Goal: Check status: Check status

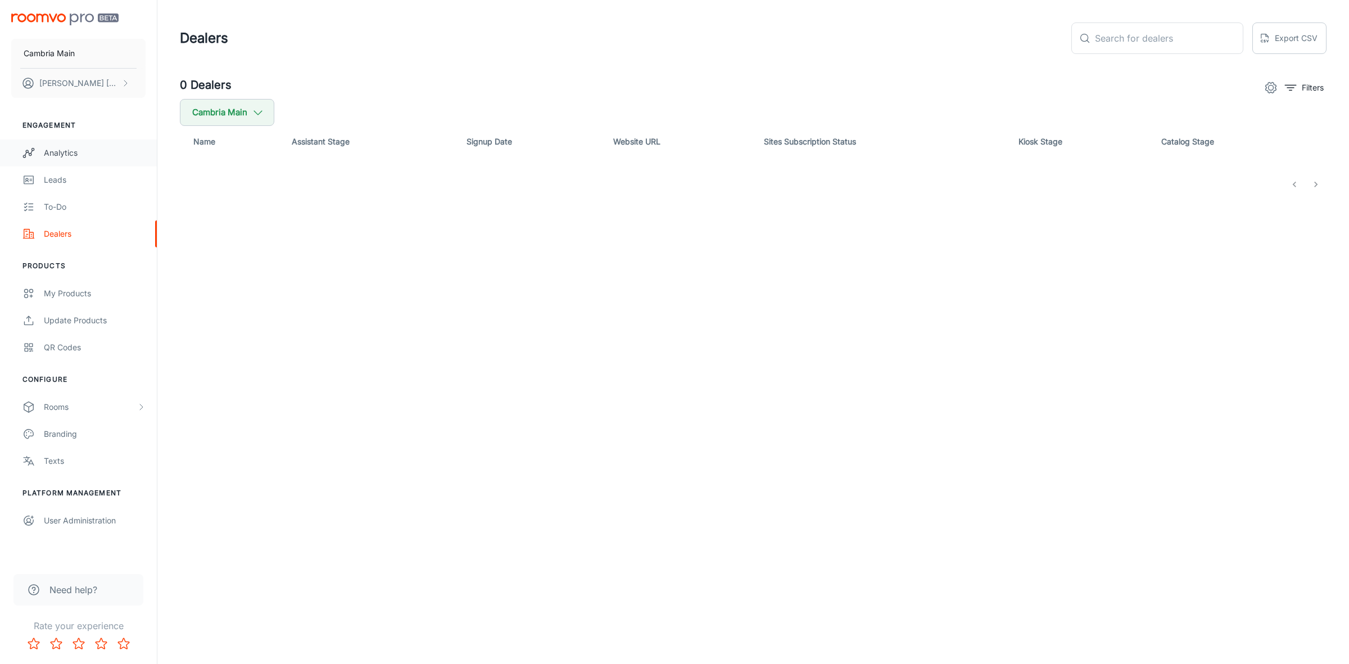
click at [55, 160] on link "Analytics" at bounding box center [78, 152] width 157 height 27
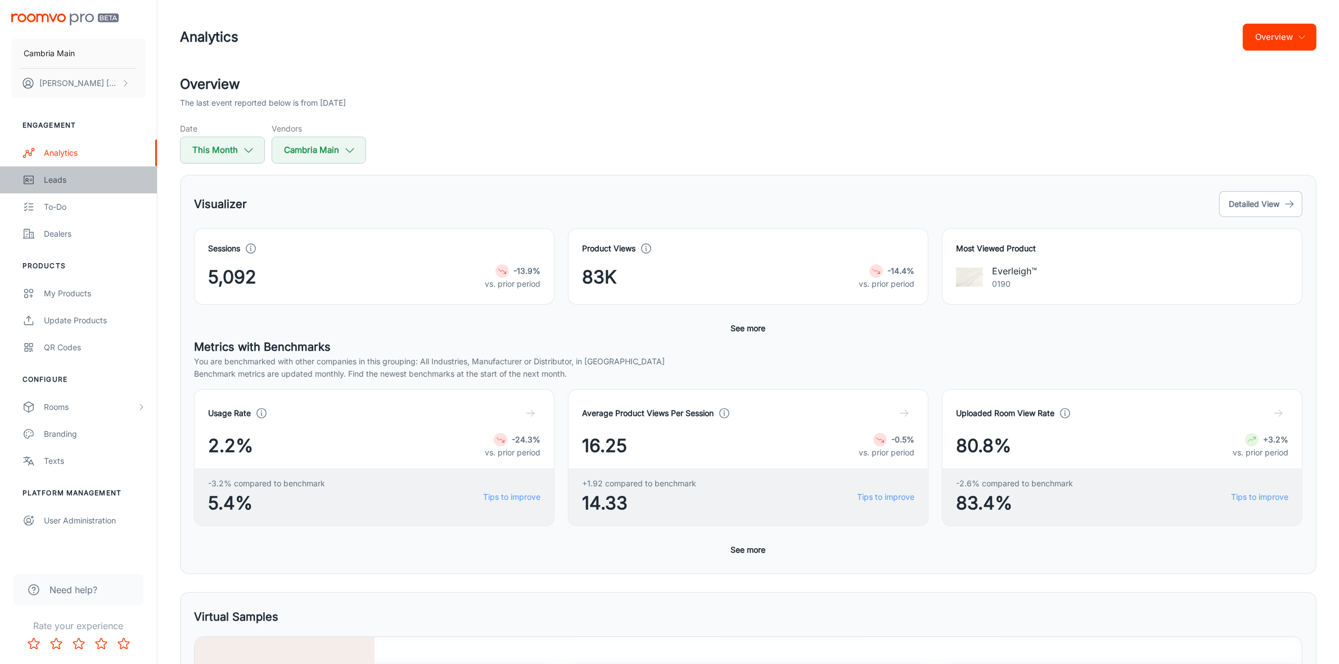
click at [64, 177] on div "Leads" at bounding box center [95, 180] width 102 height 12
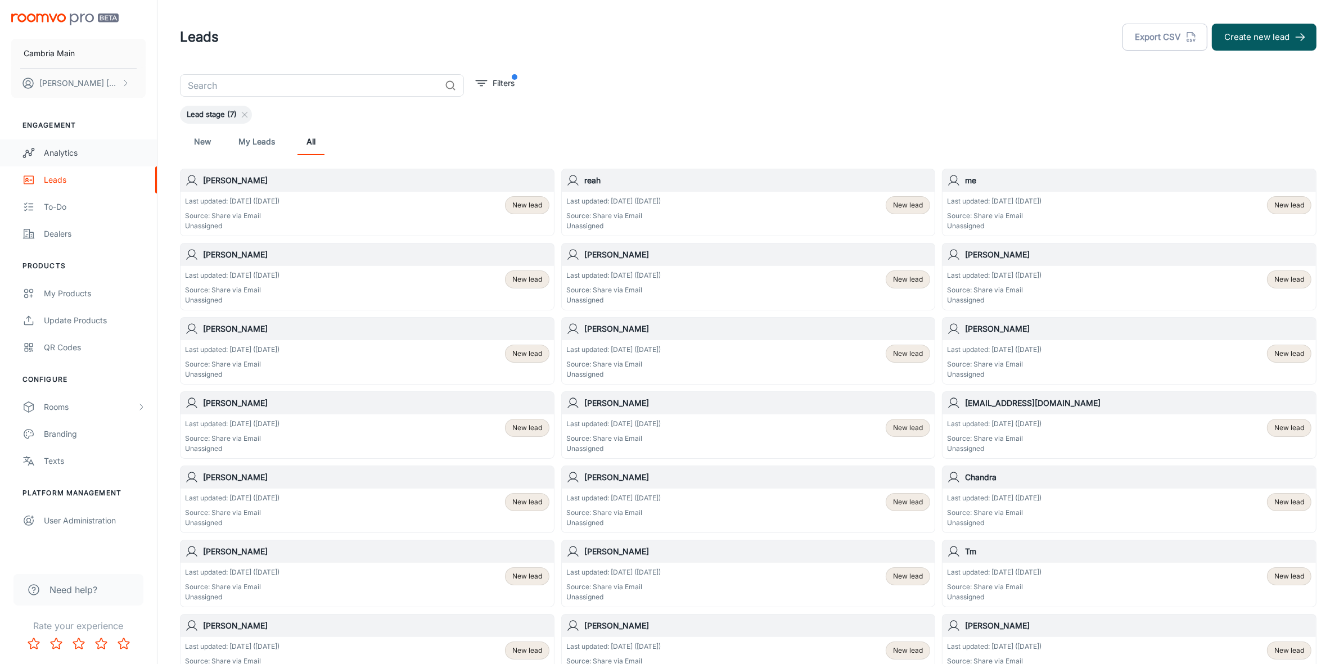
click at [51, 149] on div "Analytics" at bounding box center [95, 153] width 102 height 12
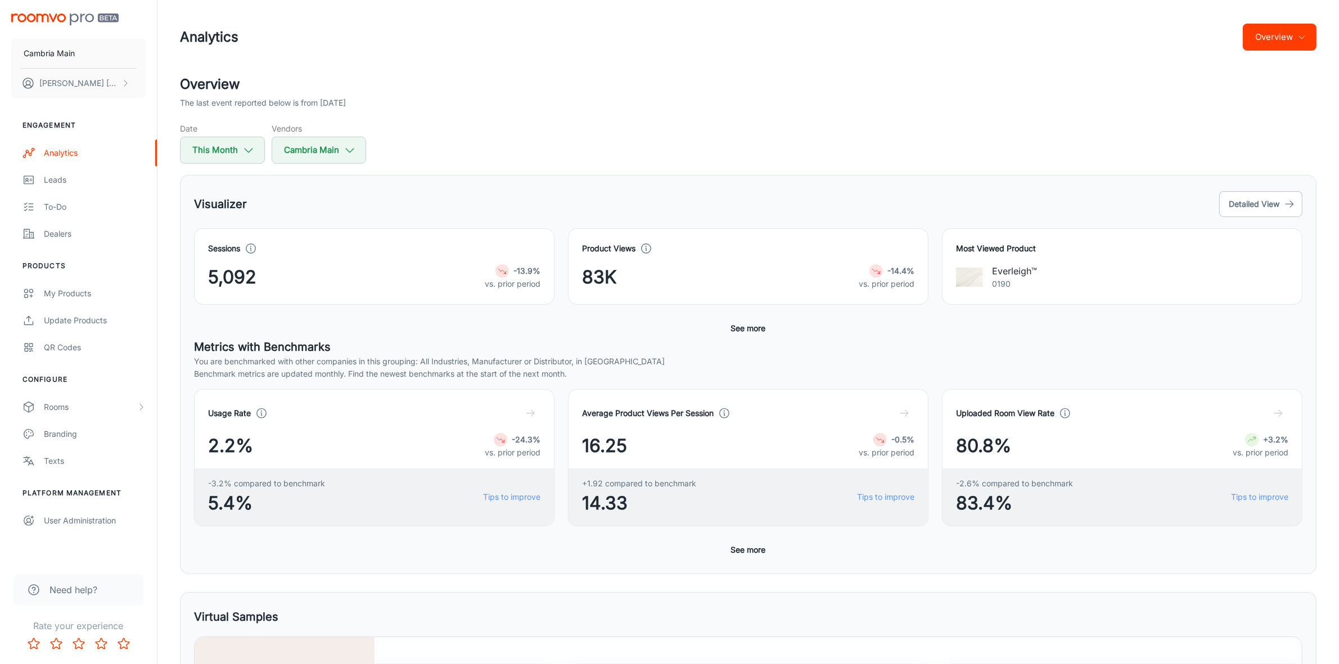
click at [1300, 35] on icon "button" at bounding box center [1301, 37] width 9 height 9
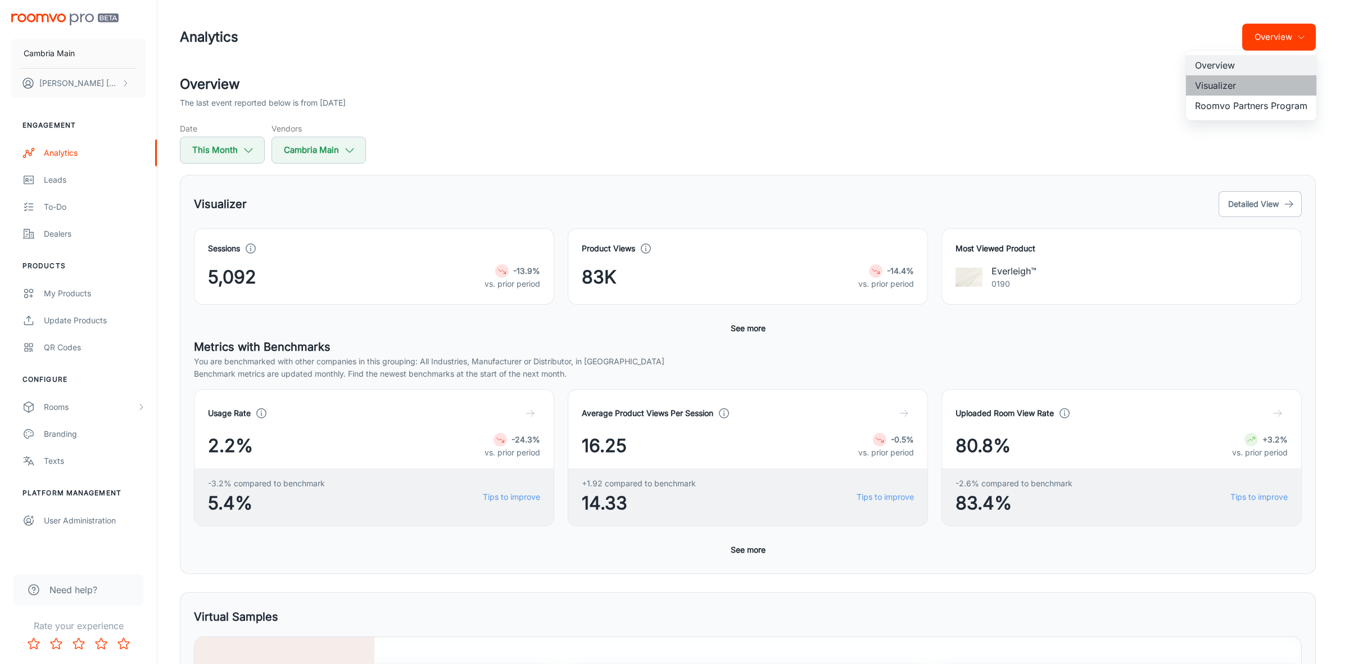
click at [1221, 84] on li "Visualizer" at bounding box center [1251, 85] width 130 height 20
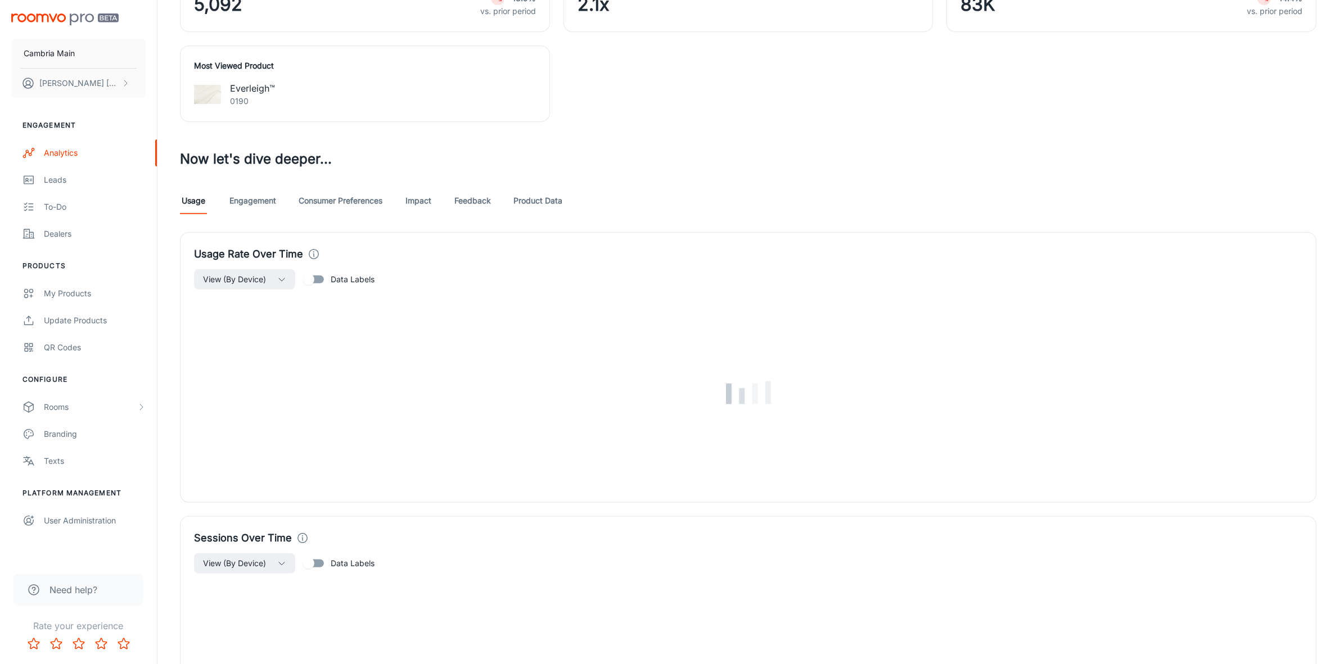
scroll to position [492, 0]
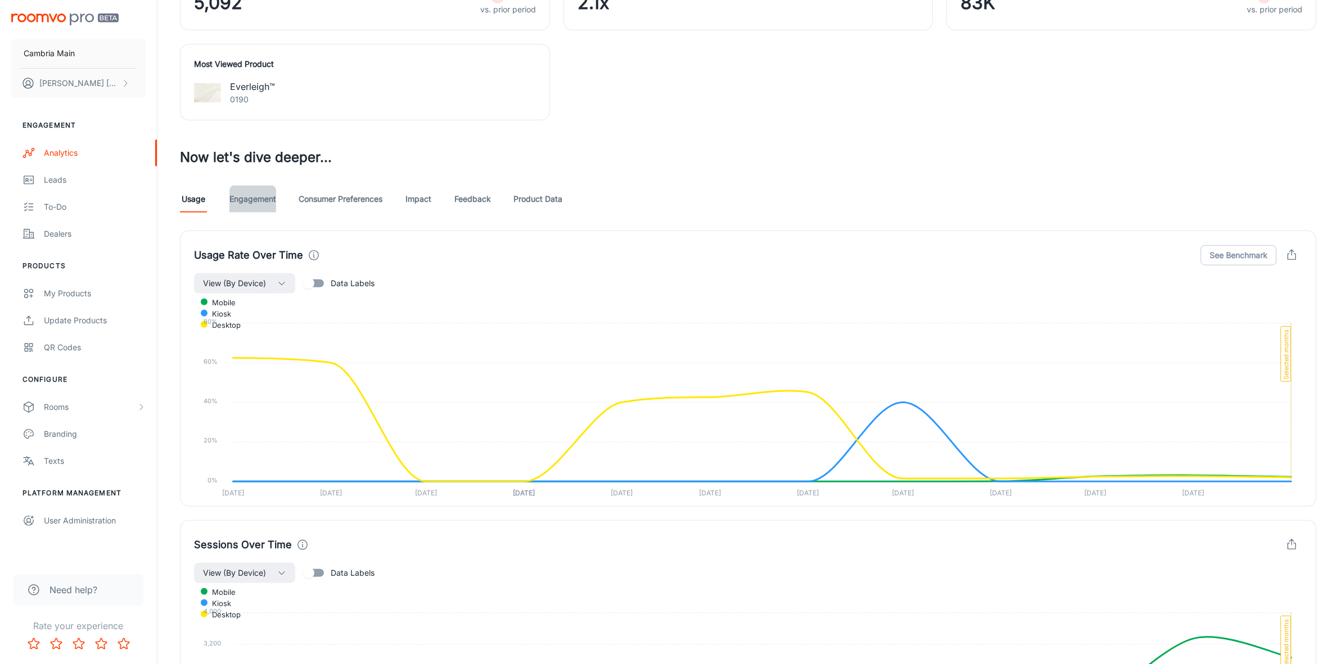
click at [248, 198] on link "Engagement" at bounding box center [252, 199] width 47 height 27
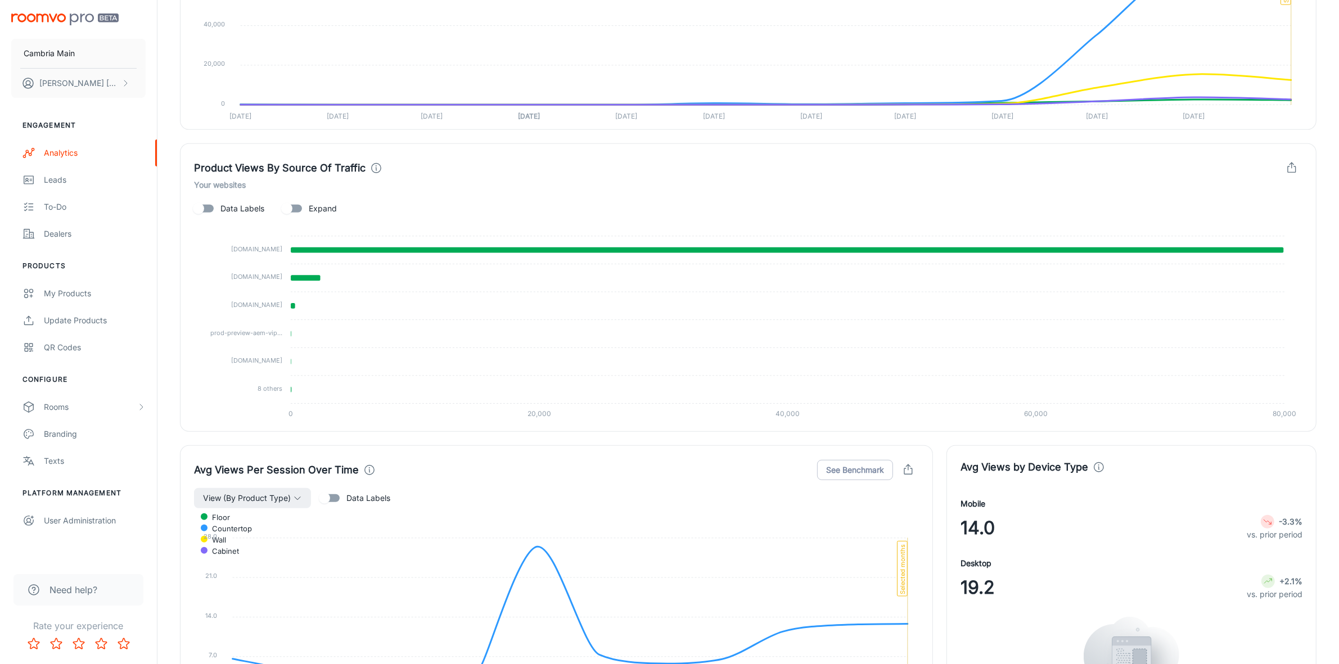
scroll to position [632, 0]
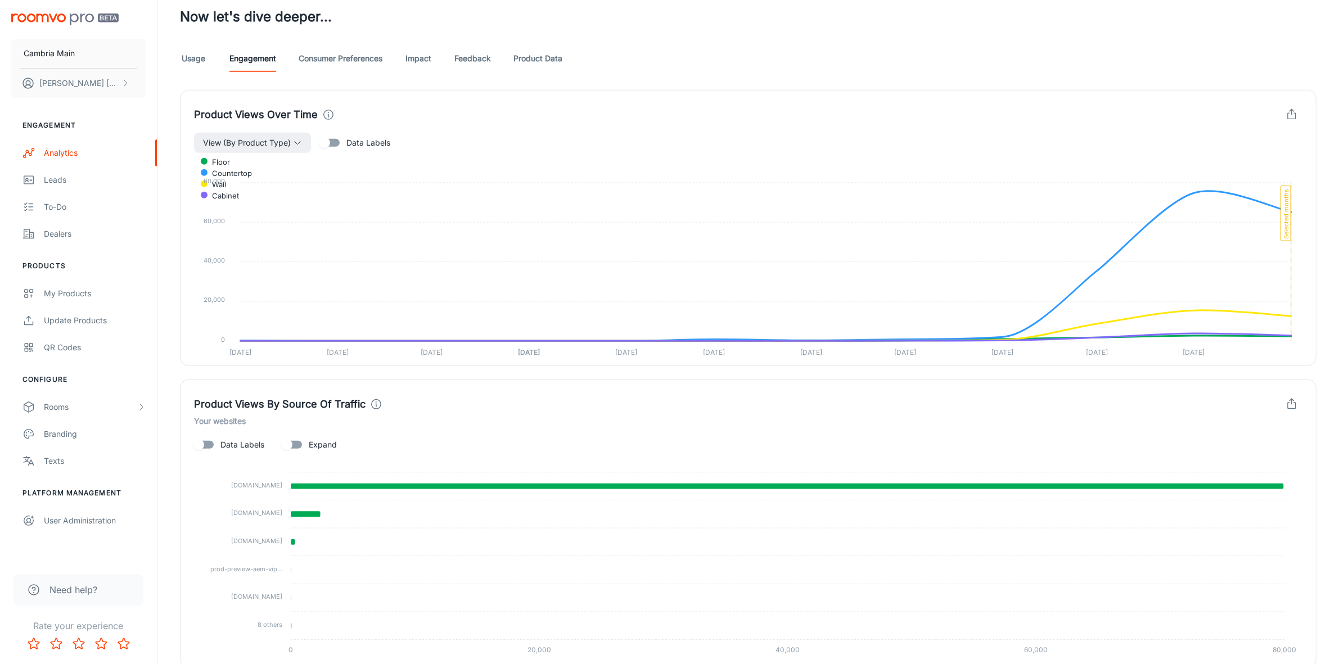
click at [360, 57] on link "Consumer Preferences" at bounding box center [341, 58] width 84 height 27
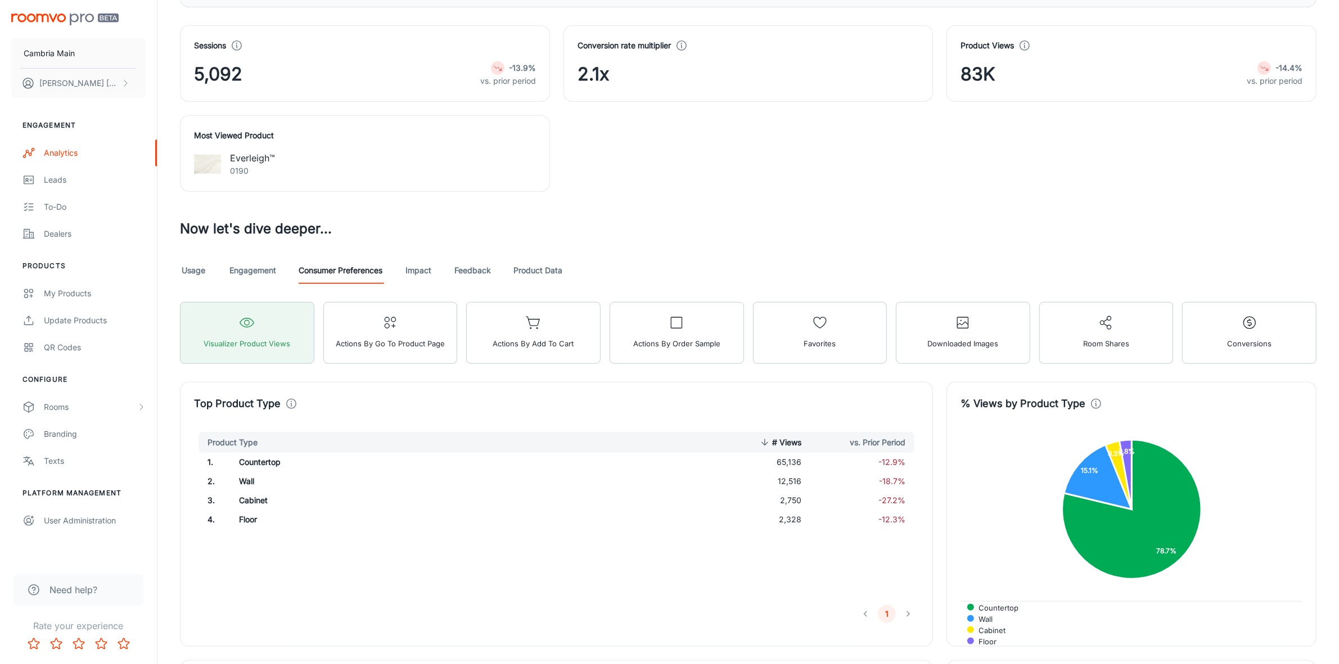
scroll to position [422, 0]
click at [420, 268] on link "Impact" at bounding box center [418, 269] width 27 height 27
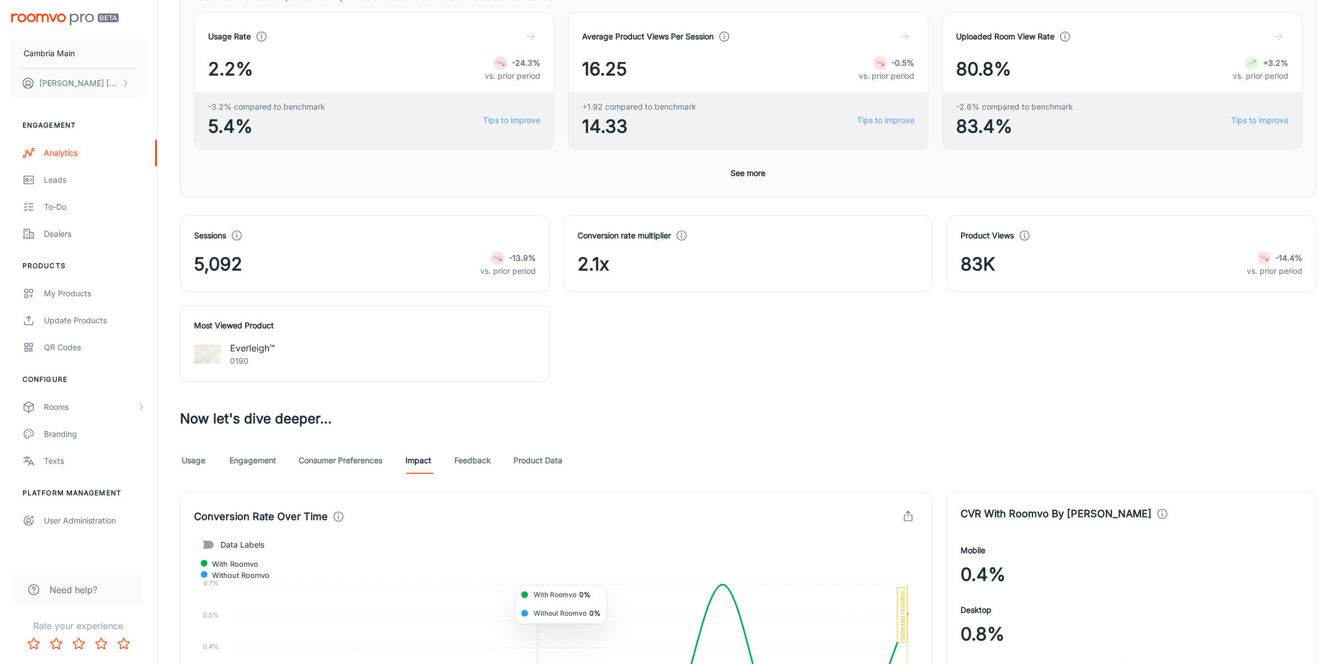
scroll to position [380, 0]
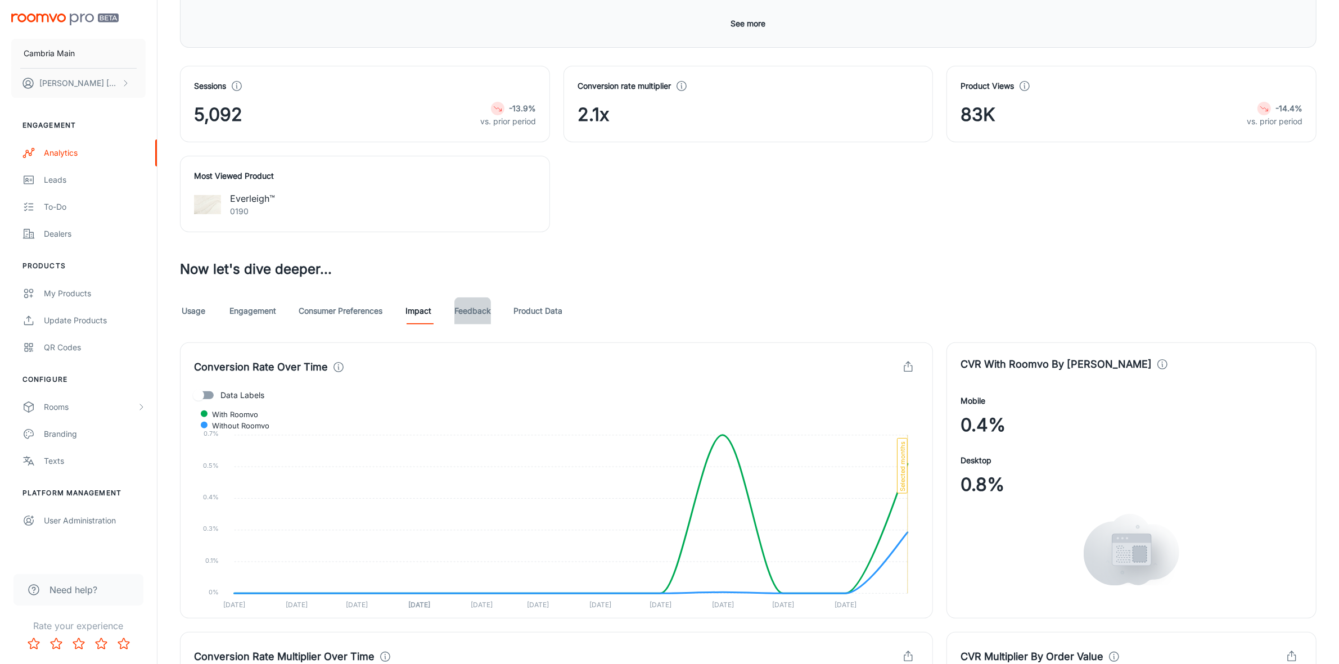
click at [465, 307] on link "Feedback" at bounding box center [472, 310] width 37 height 27
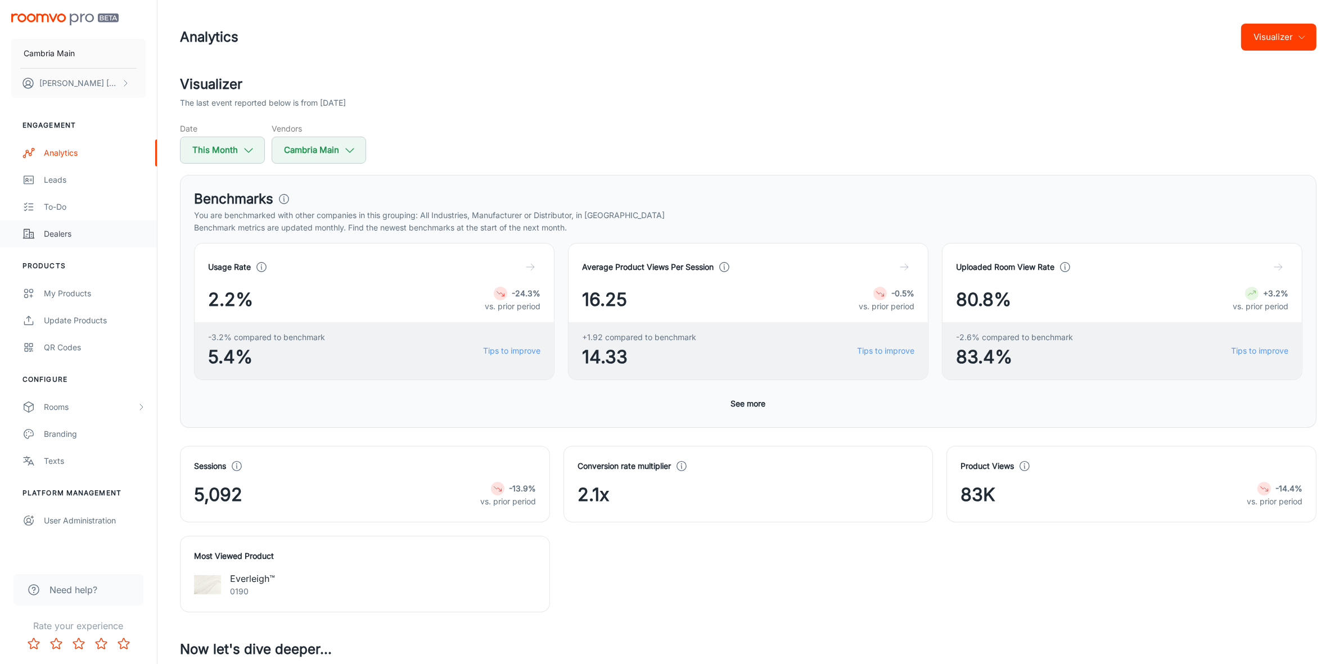
click at [69, 229] on div "Dealers" at bounding box center [95, 234] width 102 height 12
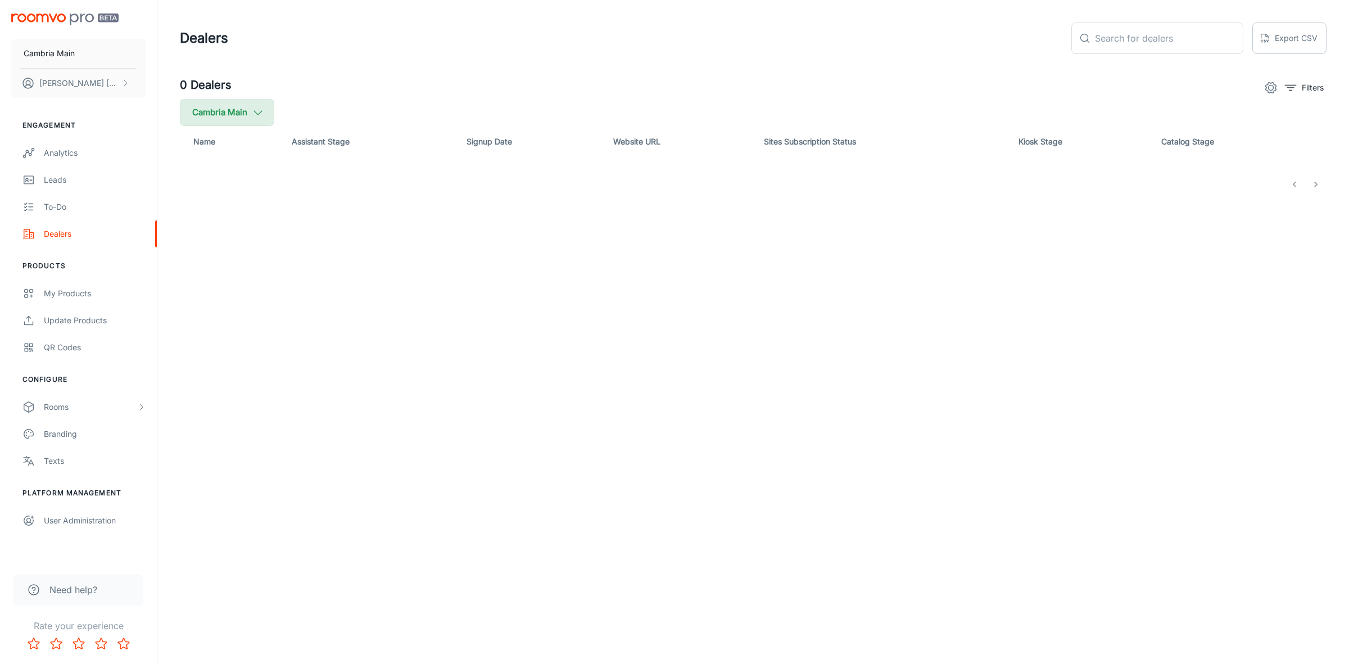
click at [259, 103] on button "Cambria Main" at bounding box center [227, 112] width 94 height 27
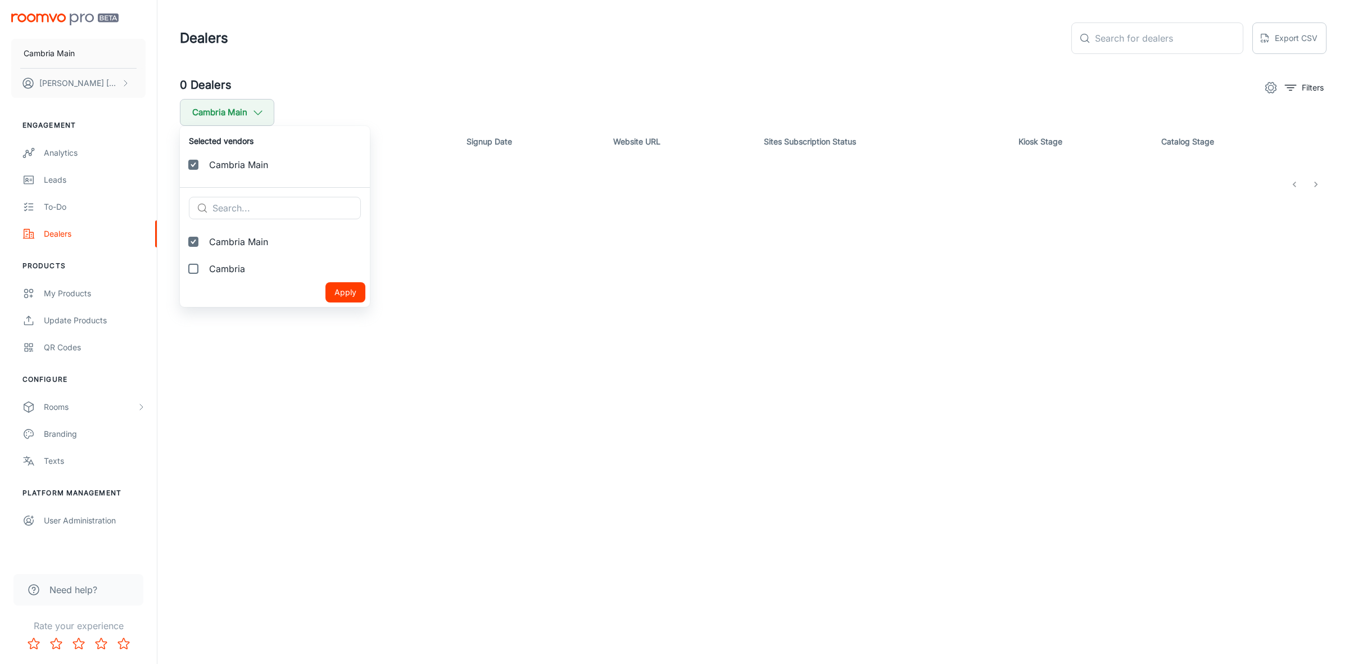
click at [238, 260] on label "Cambria" at bounding box center [275, 268] width 190 height 27
click at [205, 260] on input "Cambria" at bounding box center [193, 268] width 22 height 22
checkbox input "true"
click at [326, 314] on button "Apply" at bounding box center [346, 319] width 40 height 20
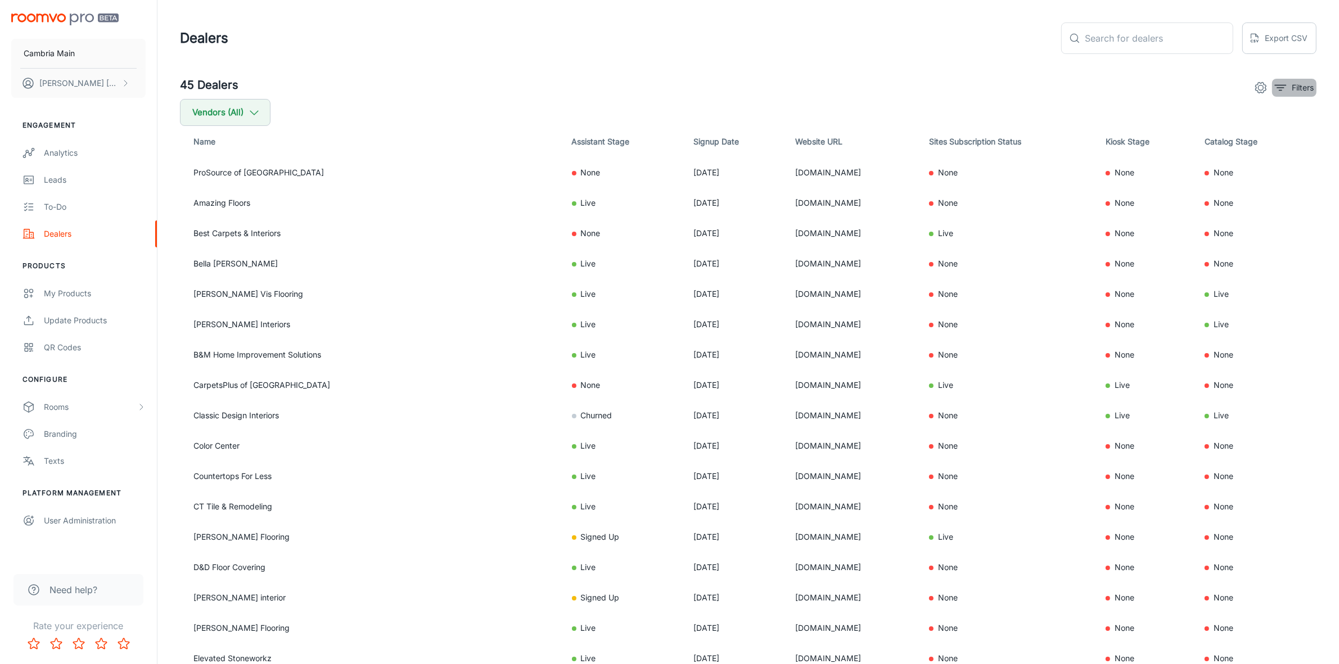
click at [1282, 85] on icon "filter" at bounding box center [1279, 87] width 13 height 13
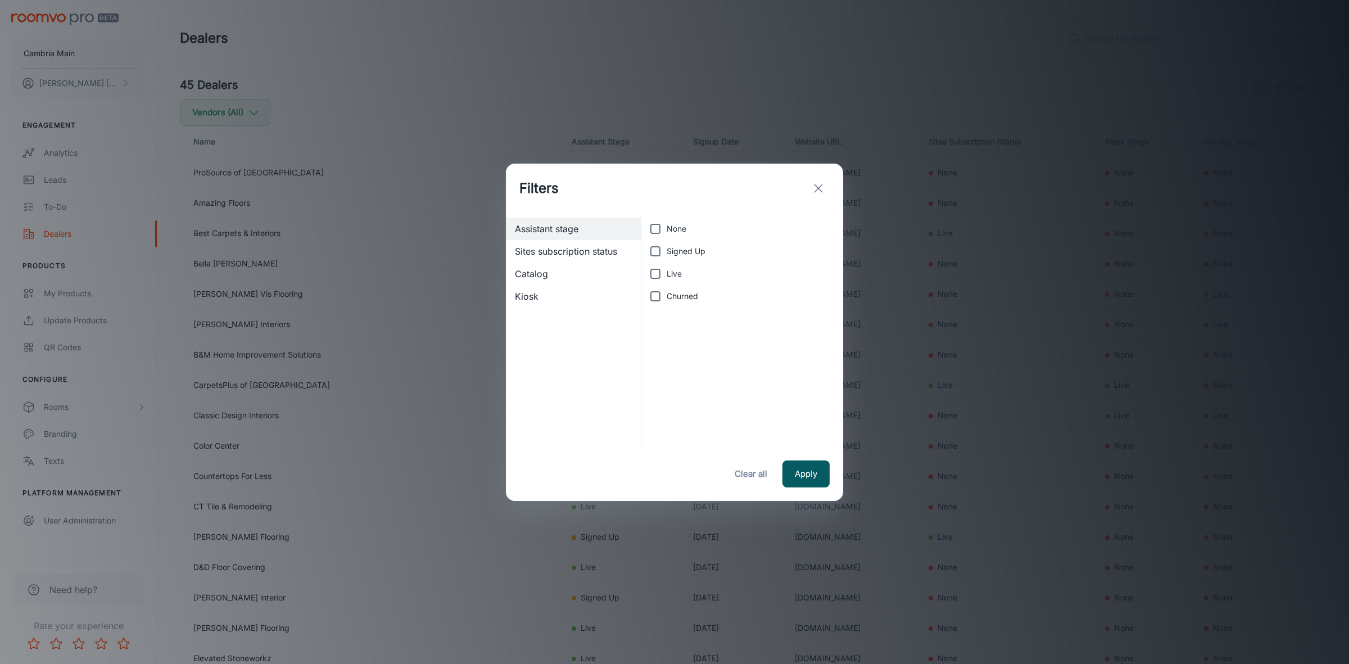
click at [657, 273] on input "Live" at bounding box center [655, 274] width 22 height 22
checkbox input "true"
click at [816, 473] on button "Apply" at bounding box center [806, 473] width 47 height 27
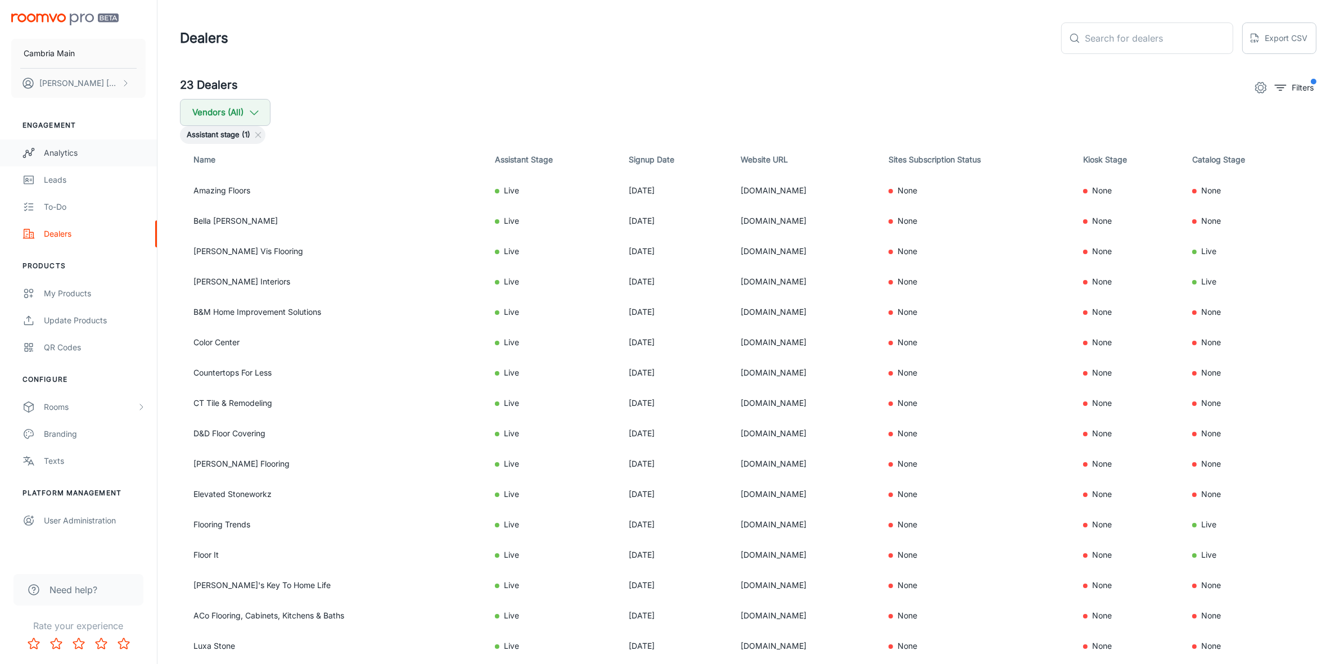
click at [52, 151] on div "Analytics" at bounding box center [95, 153] width 102 height 12
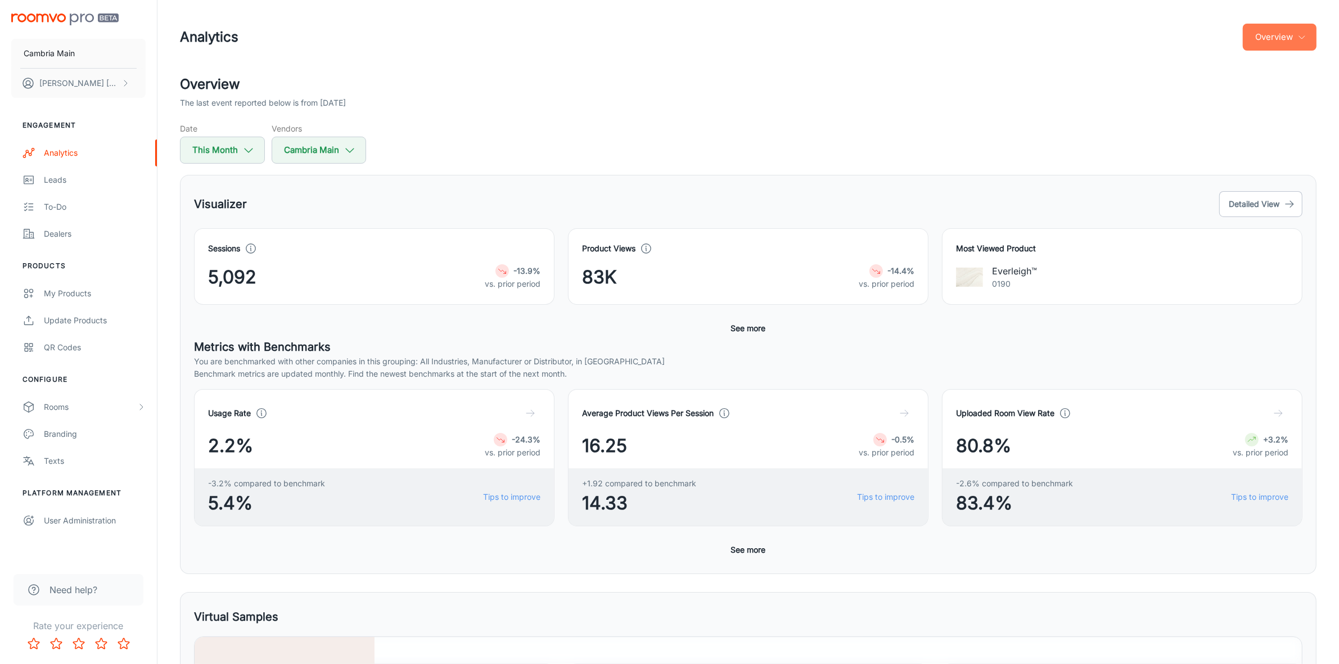
click at [1300, 44] on button "Overview" at bounding box center [1279, 37] width 74 height 27
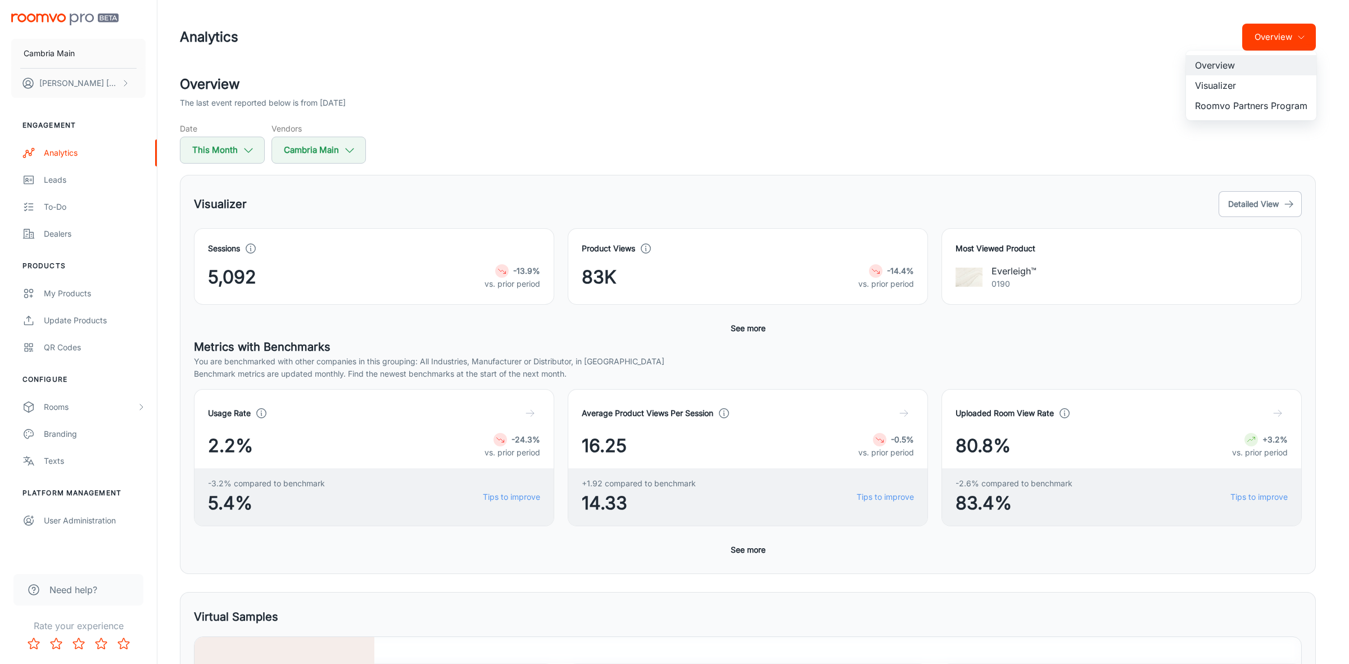
click at [1249, 105] on li "Roomvo Partners Program" at bounding box center [1251, 106] width 130 height 20
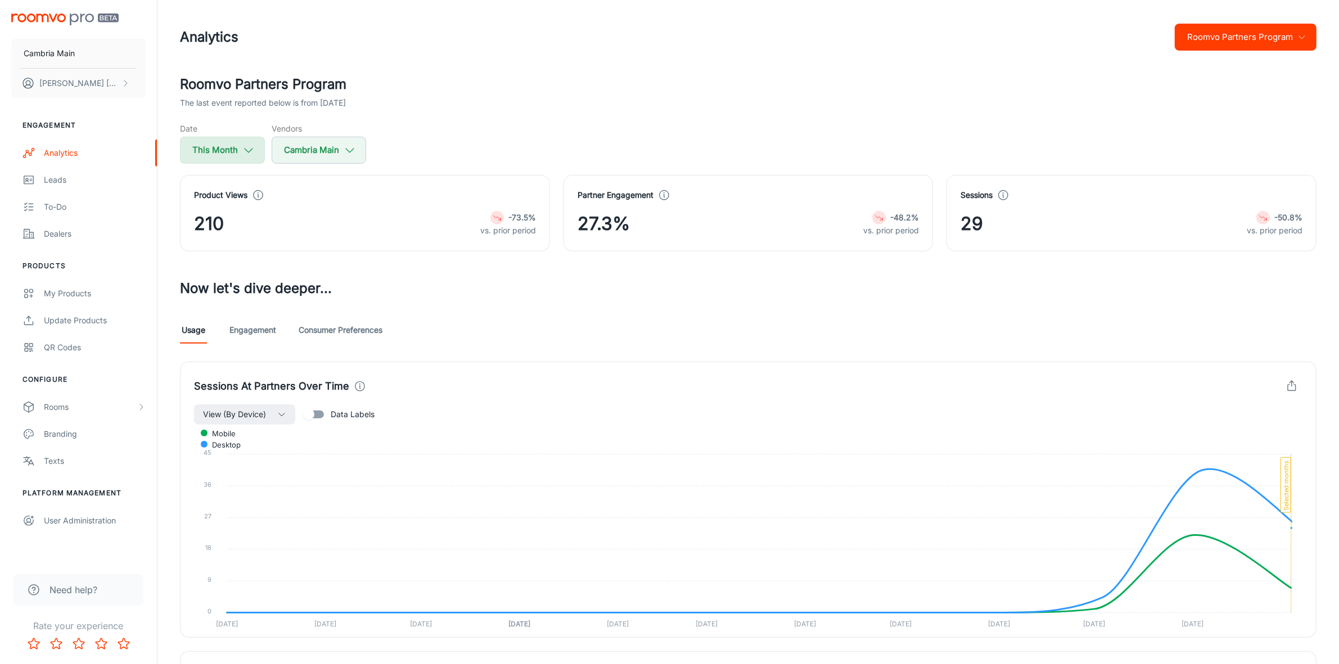
click at [239, 148] on button "This Month" at bounding box center [222, 150] width 85 height 27
select select "8"
select select "2025"
select select "8"
select select "2025"
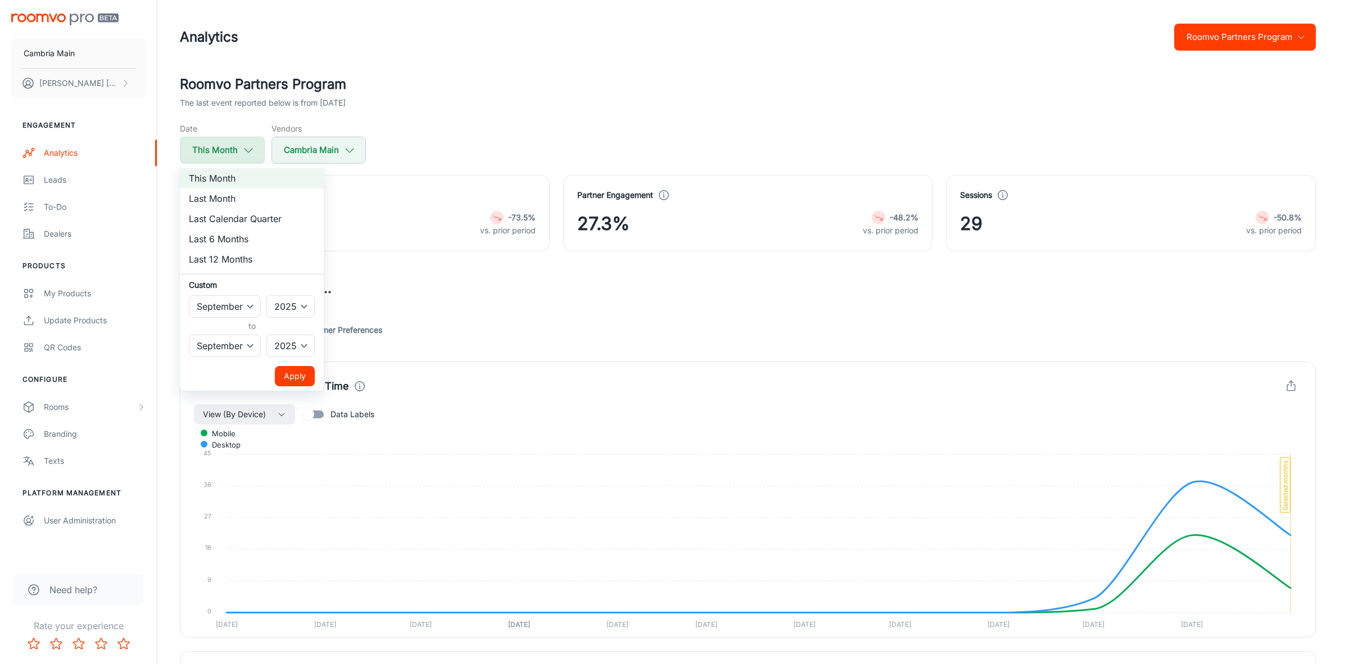
click at [239, 148] on div at bounding box center [674, 332] width 1349 height 664
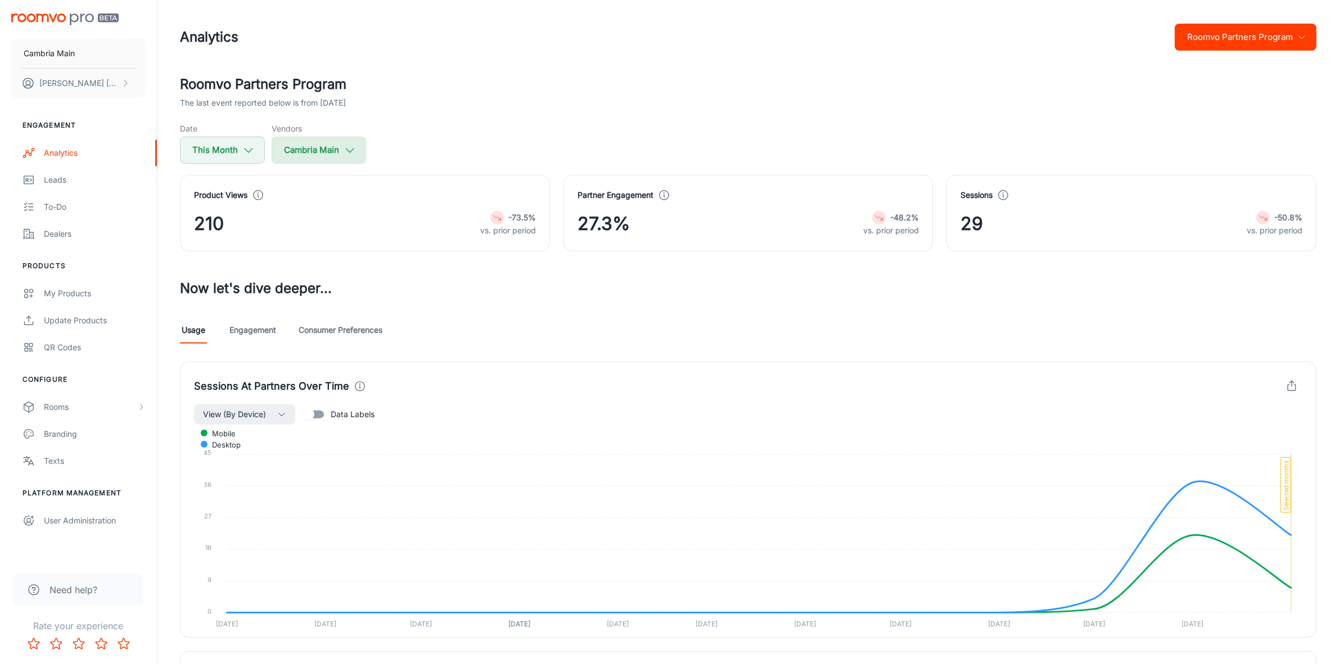
click at [319, 139] on button "Cambria Main" at bounding box center [319, 150] width 94 height 27
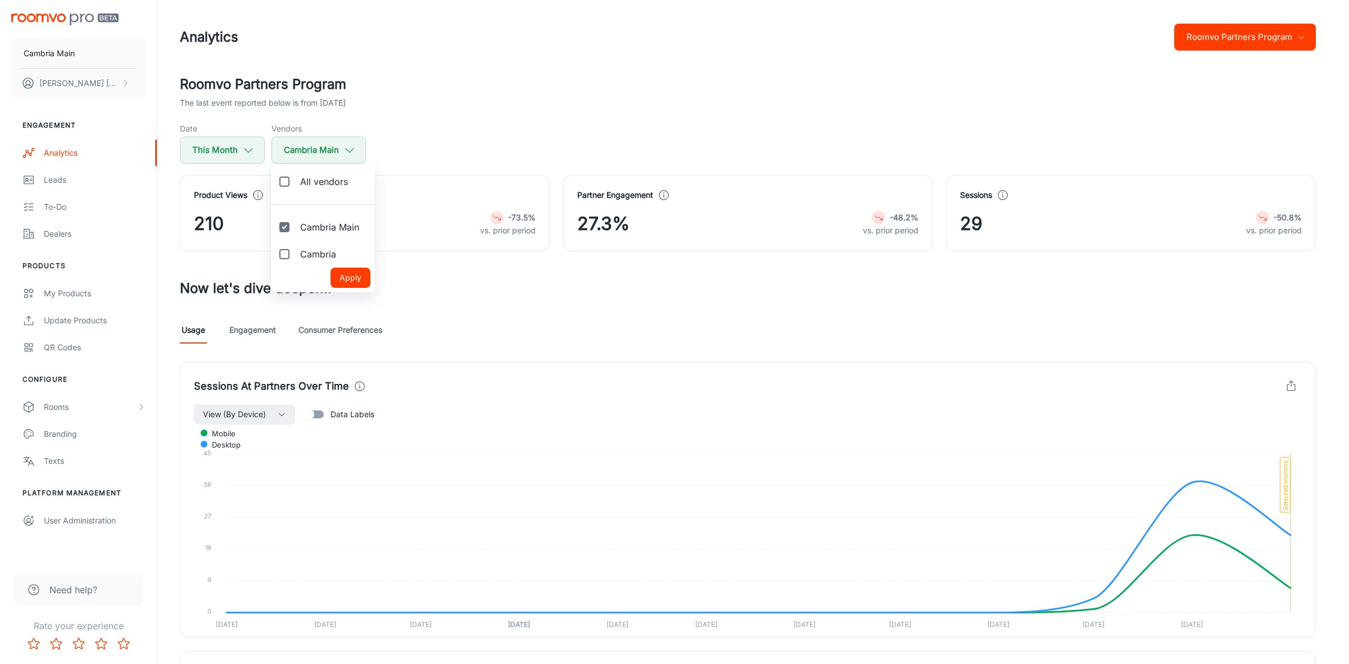
click at [291, 248] on input "Cambria" at bounding box center [284, 254] width 22 height 22
checkbox input "true"
click at [354, 279] on button "Apply" at bounding box center [351, 278] width 40 height 20
checkbox input "true"
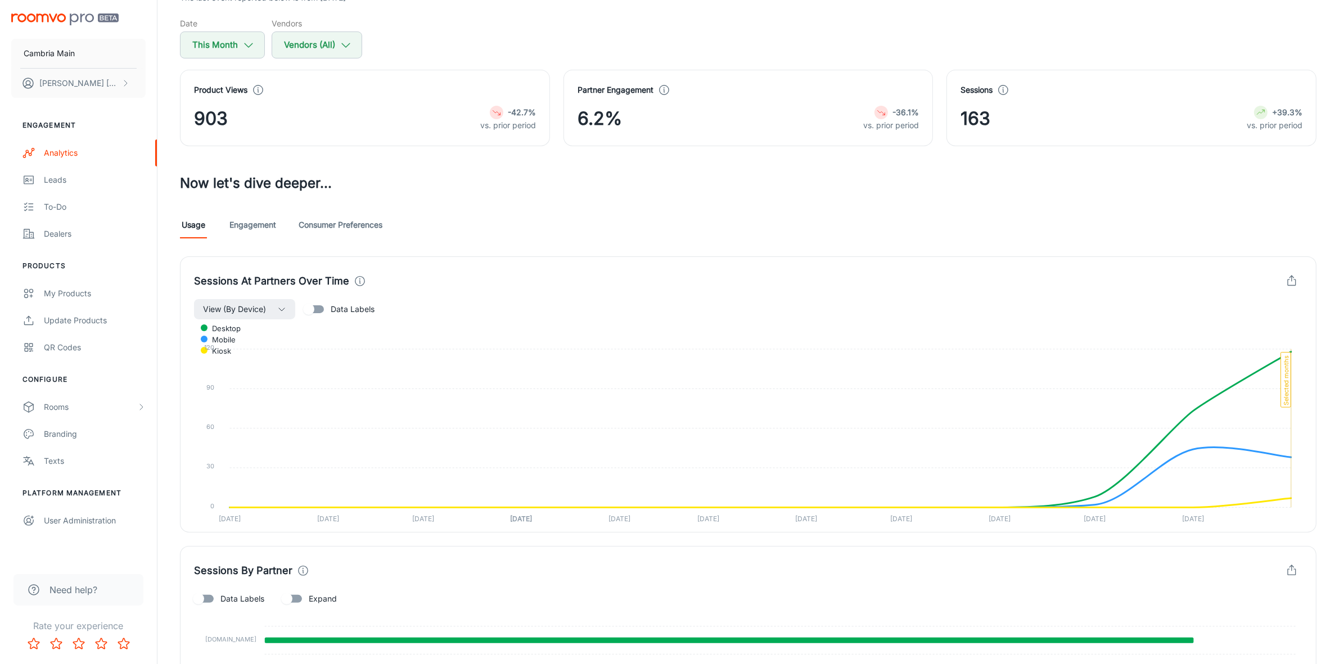
scroll to position [211, 0]
